Goal: Transaction & Acquisition: Purchase product/service

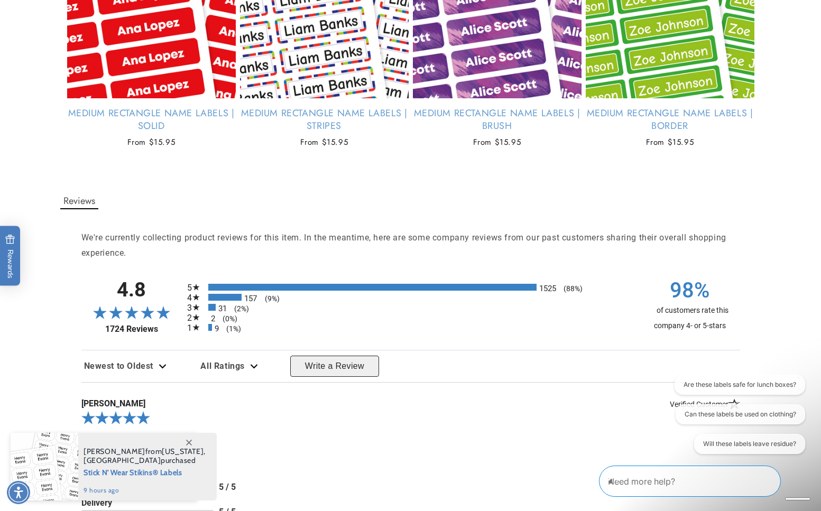
scroll to position [1534, 0]
